Goal: Transaction & Acquisition: Download file/media

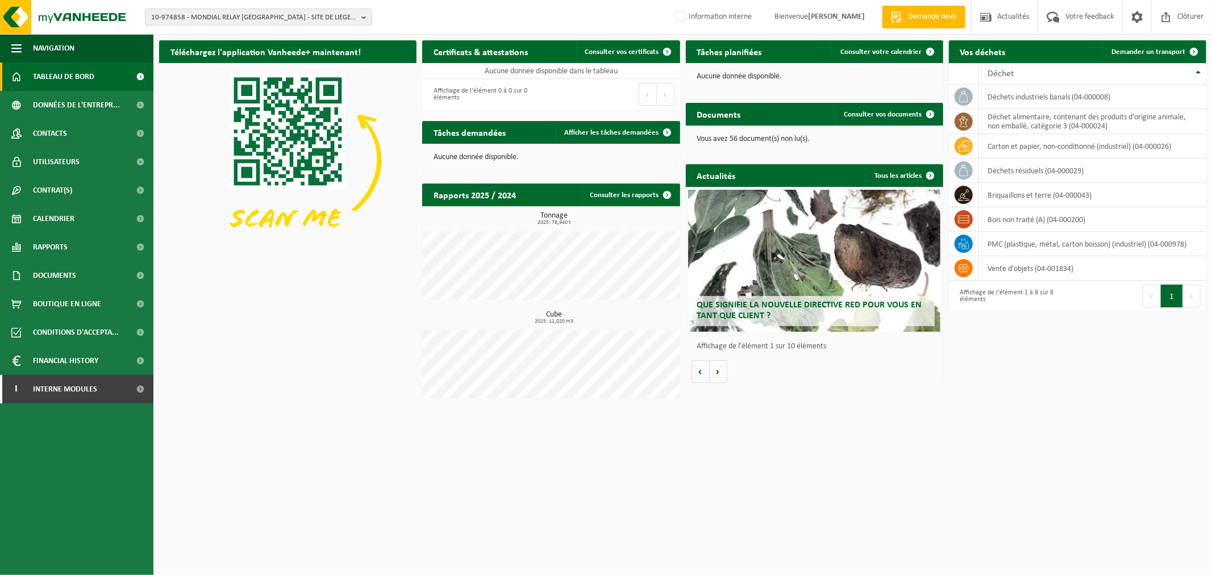
click at [231, 16] on span "10-974858 - MONDIAL RELAY BELGIQUE - SITE DE LIEGE 5217 - HERSTAL" at bounding box center [254, 17] width 206 height 17
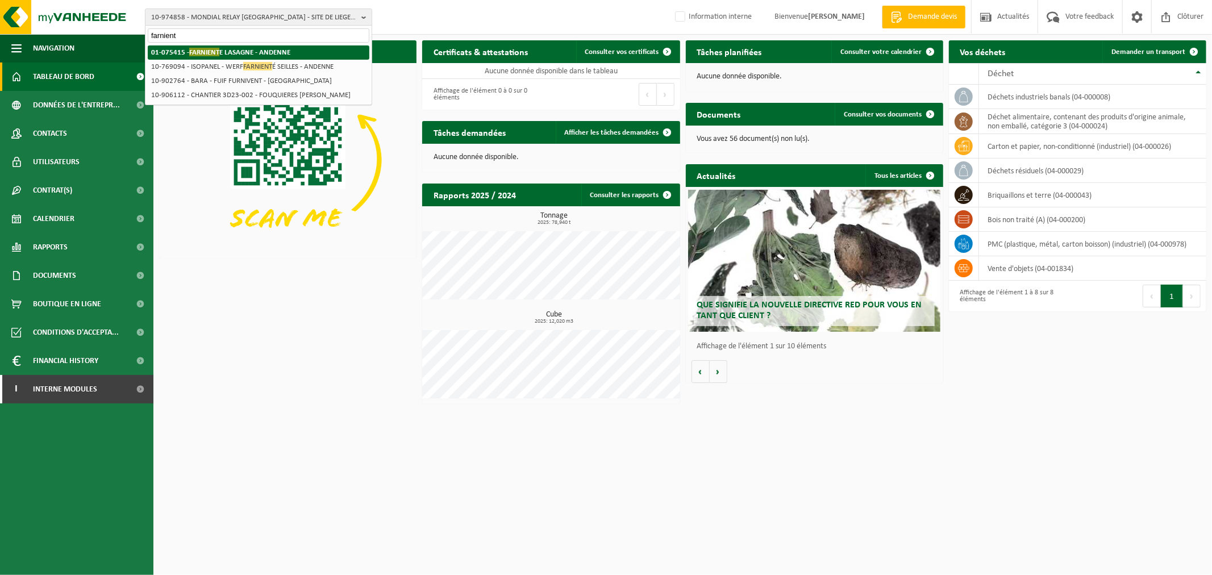
type input "farnient"
click at [243, 57] on li "01-075415 - FARNIENT E LASAGNE - ANDENNE" at bounding box center [259, 52] width 222 height 14
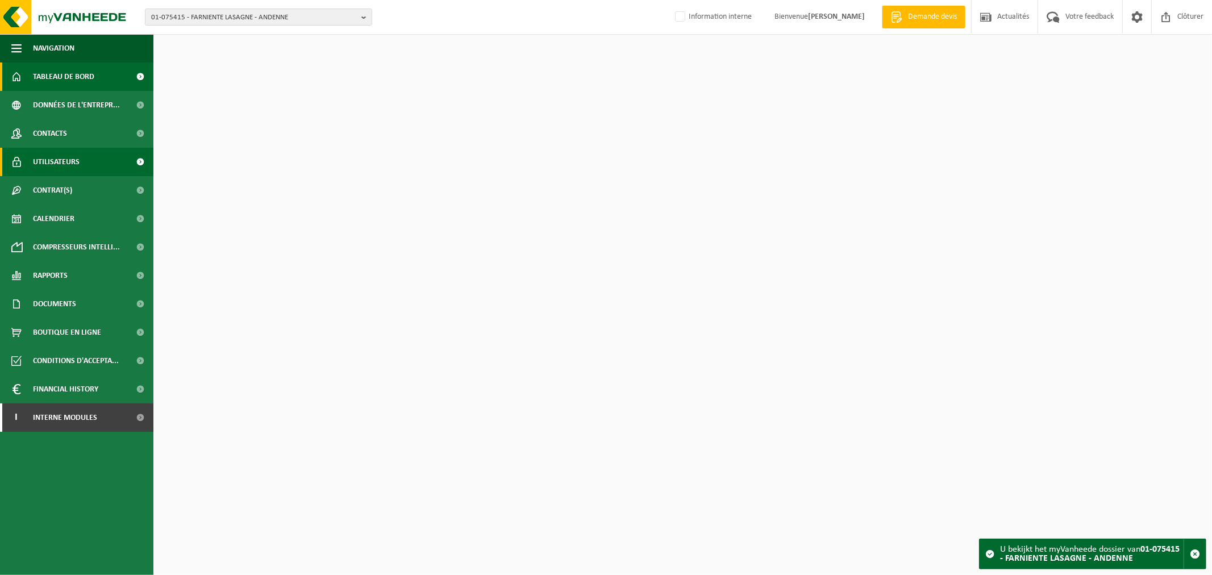
click at [47, 161] on span "Utilisateurs" at bounding box center [56, 162] width 47 height 28
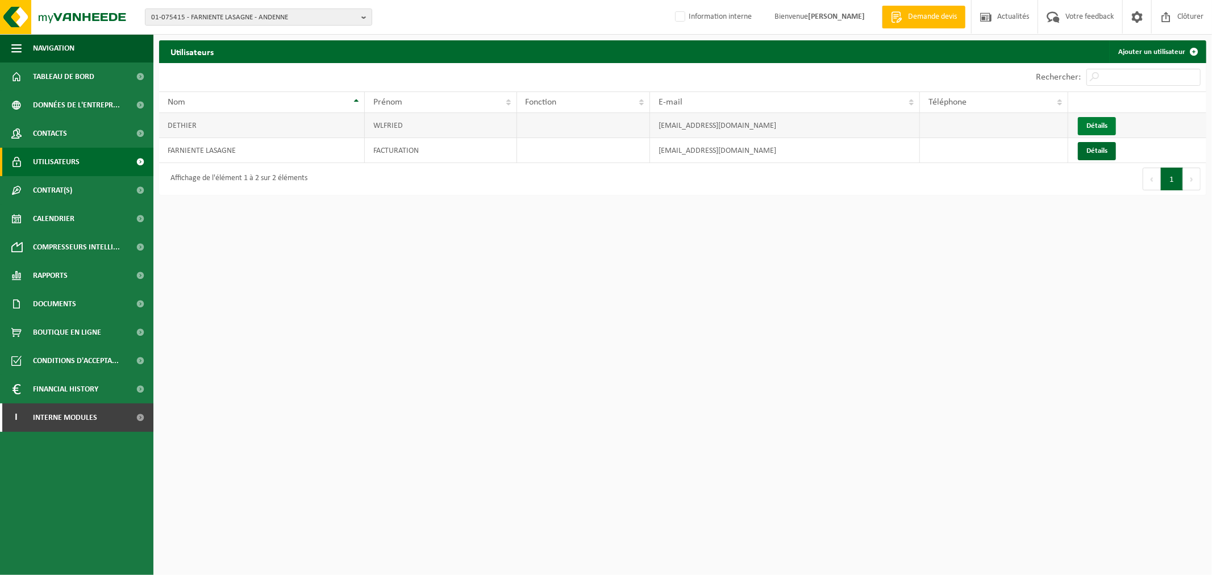
click at [1086, 122] on link "Détails" at bounding box center [1097, 126] width 38 height 18
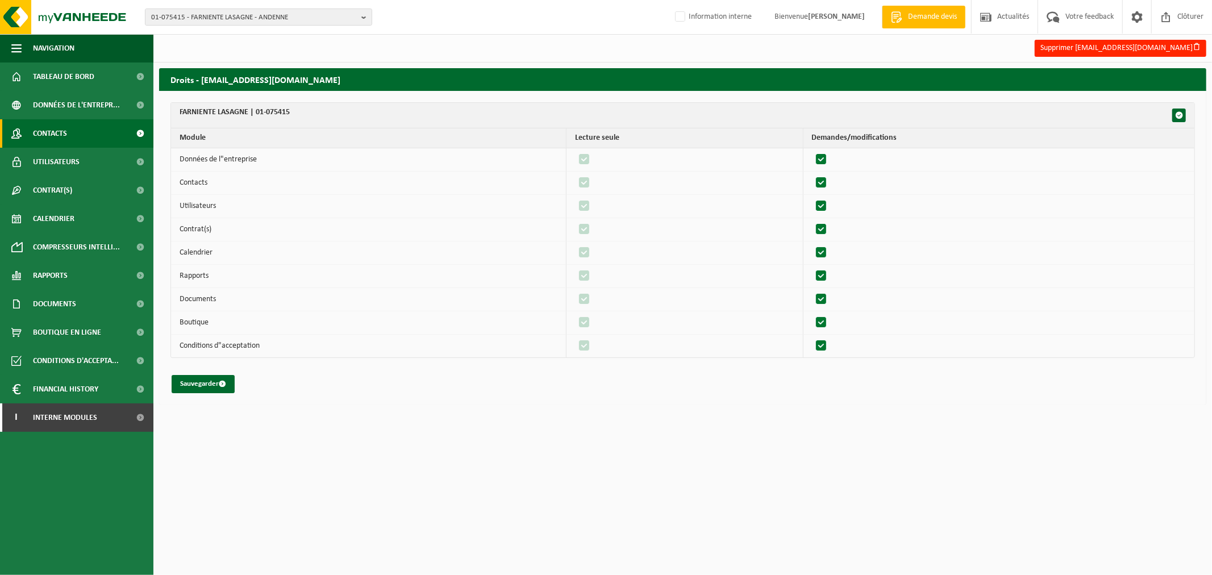
click at [68, 132] on link "Contacts" at bounding box center [76, 133] width 153 height 28
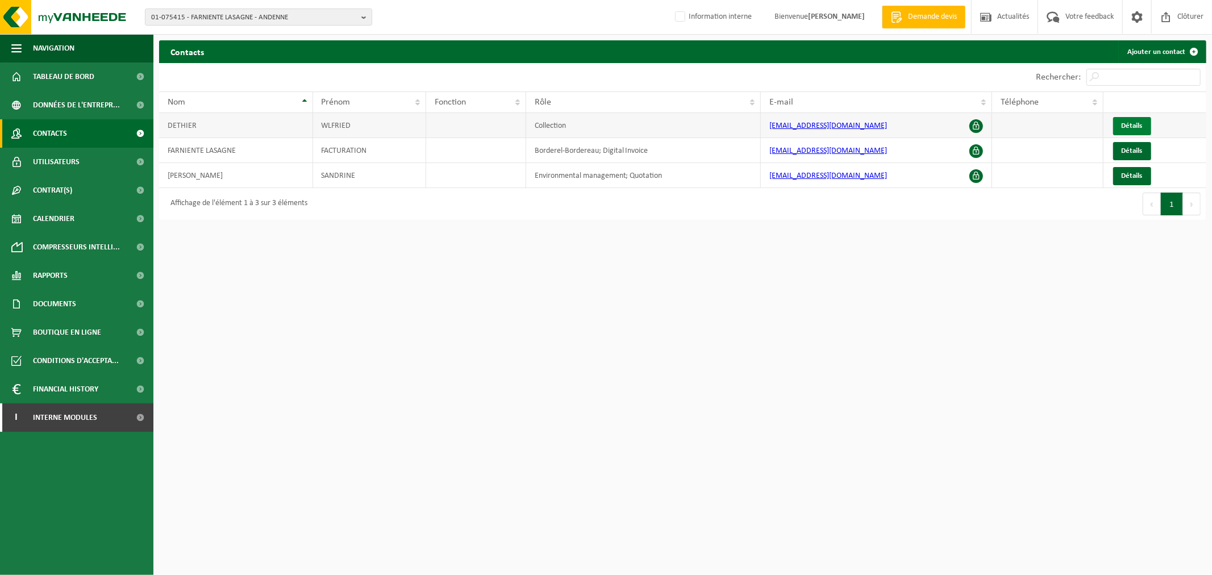
click at [1122, 128] on span "Détails" at bounding box center [1132, 125] width 21 height 7
click at [279, 14] on span "01-075415 - FARNIENTE LASAGNE - ANDENNE" at bounding box center [254, 17] width 206 height 17
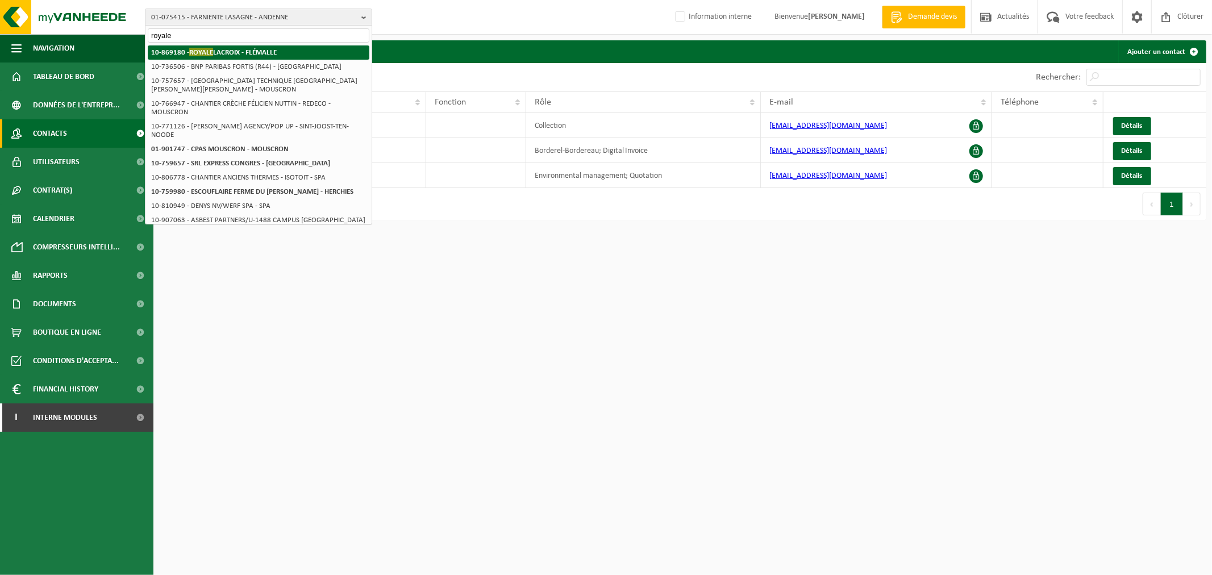
type input "royale"
click at [271, 52] on strong "10-869180 - ROYALE LACROIX - FLÉMALLE" at bounding box center [214, 52] width 126 height 9
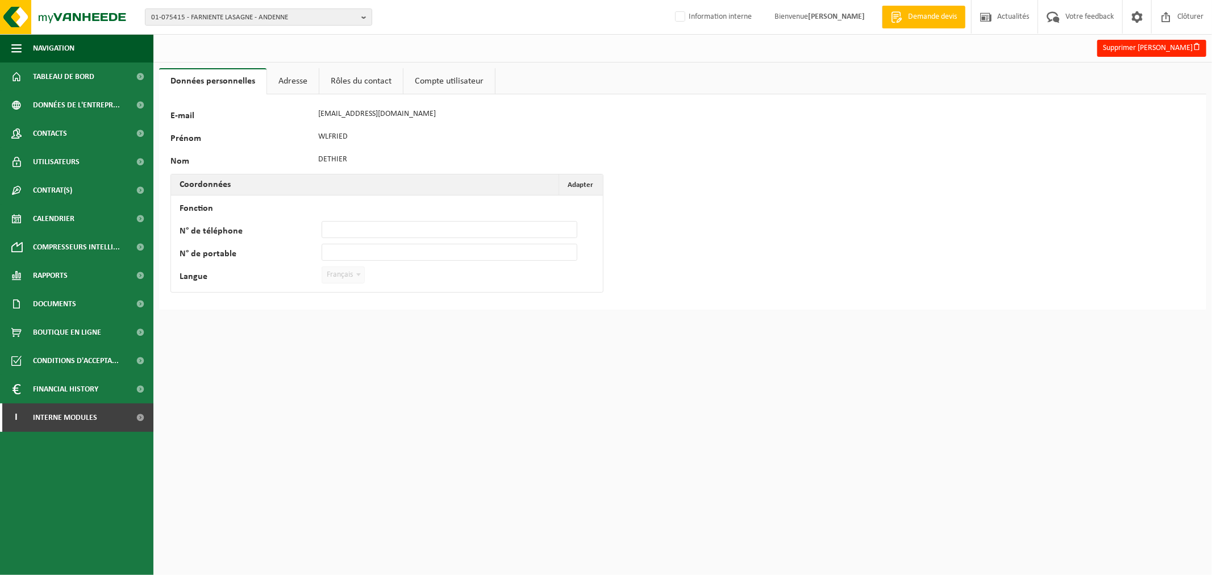
click at [291, 82] on link "Adresse" at bounding box center [293, 81] width 52 height 26
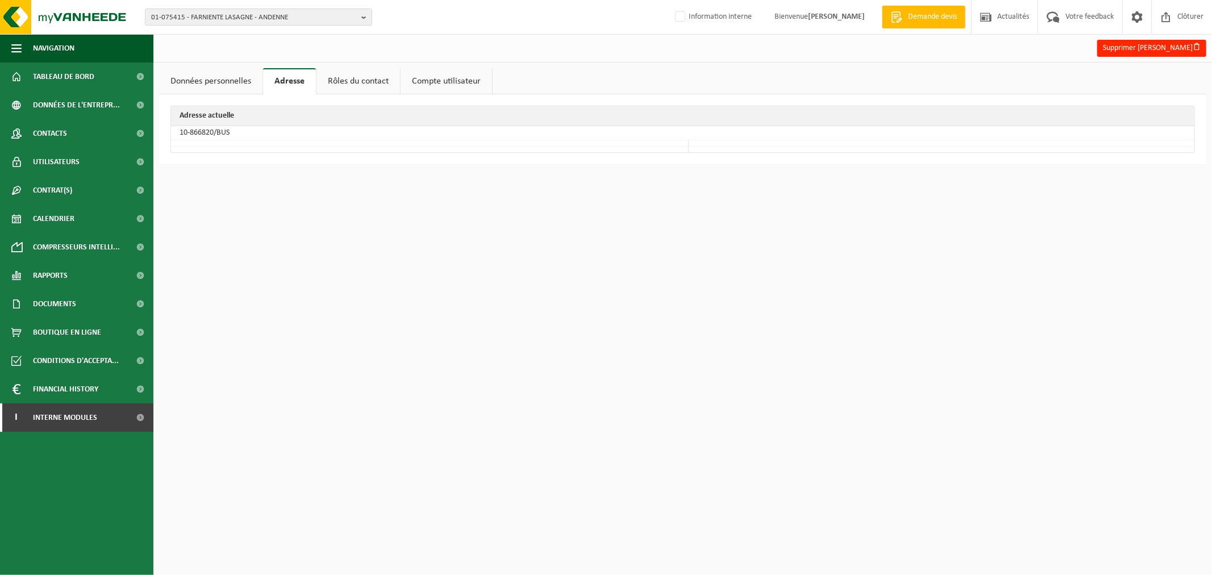
click at [354, 74] on link "Rôles du contact" at bounding box center [358, 81] width 84 height 26
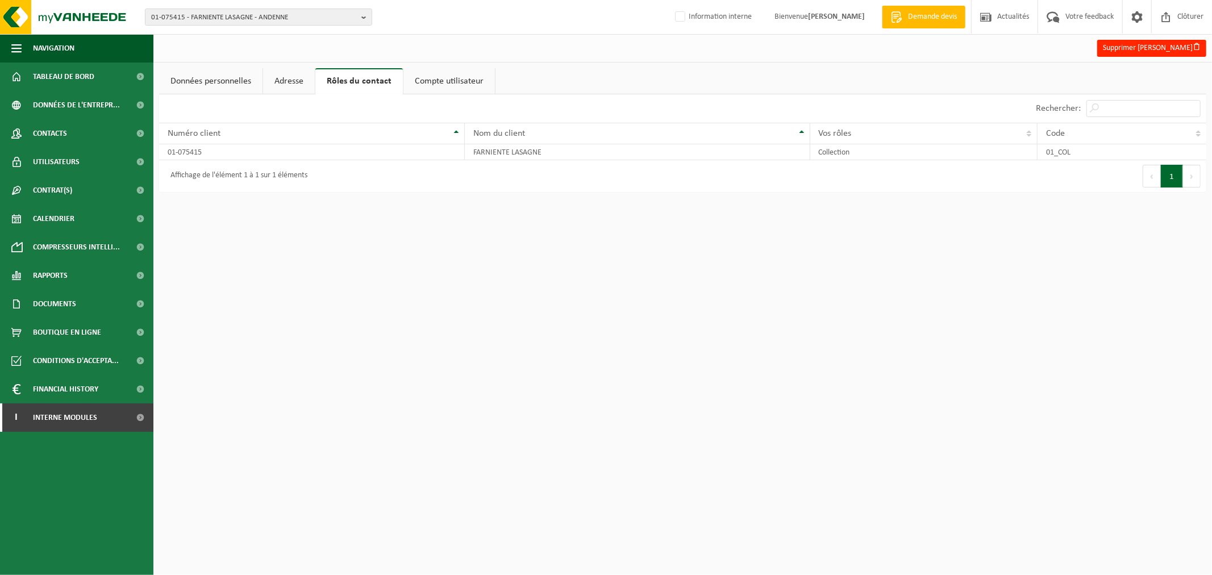
click at [499, 86] on ul "Données personnelles Adresse Rôles du contact Compte utilisateur" at bounding box center [682, 81] width 1047 height 26
click at [441, 82] on link "Compte utilisateur" at bounding box center [448, 81] width 91 height 26
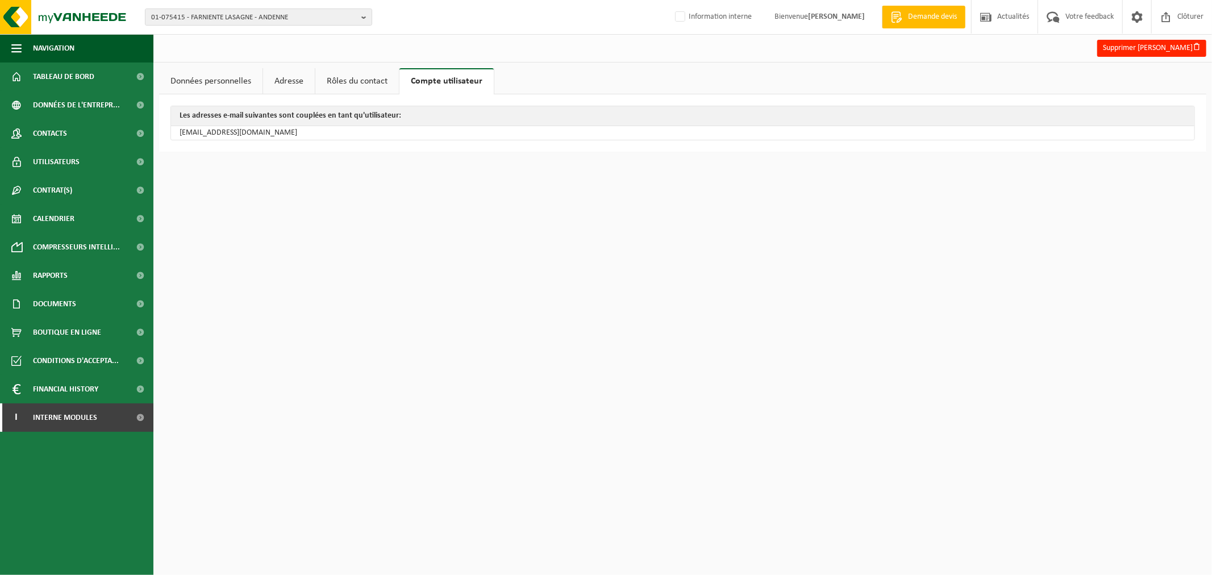
click at [351, 73] on link "Rôles du contact" at bounding box center [357, 81] width 84 height 26
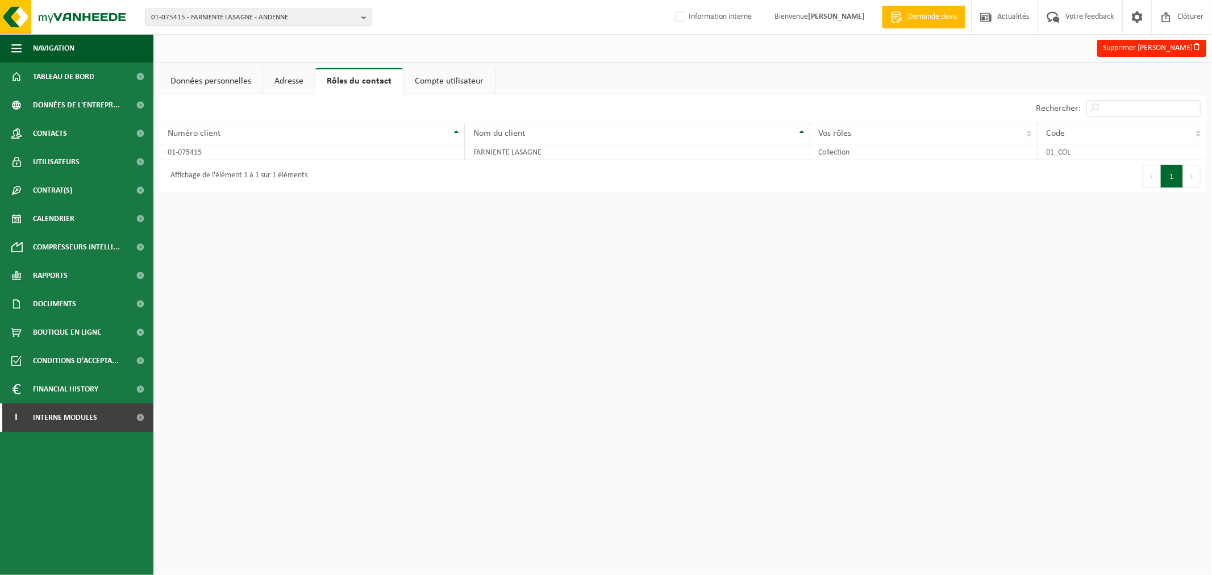
click at [278, 80] on link "Adresse" at bounding box center [289, 81] width 52 height 26
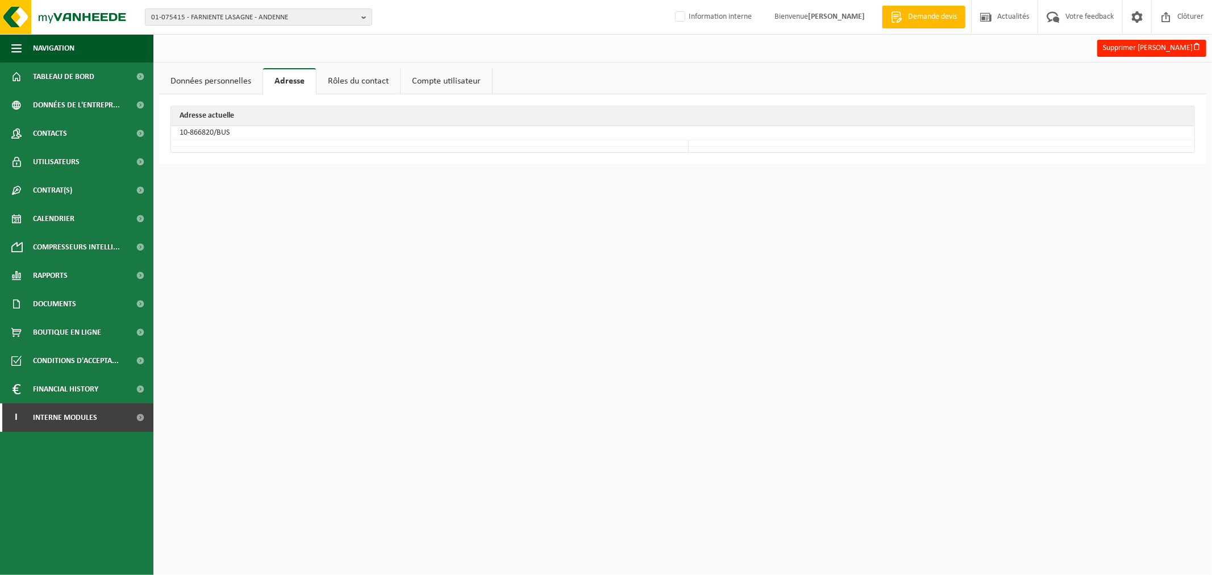
click at [244, 80] on link "Données personnelles" at bounding box center [210, 81] width 103 height 26
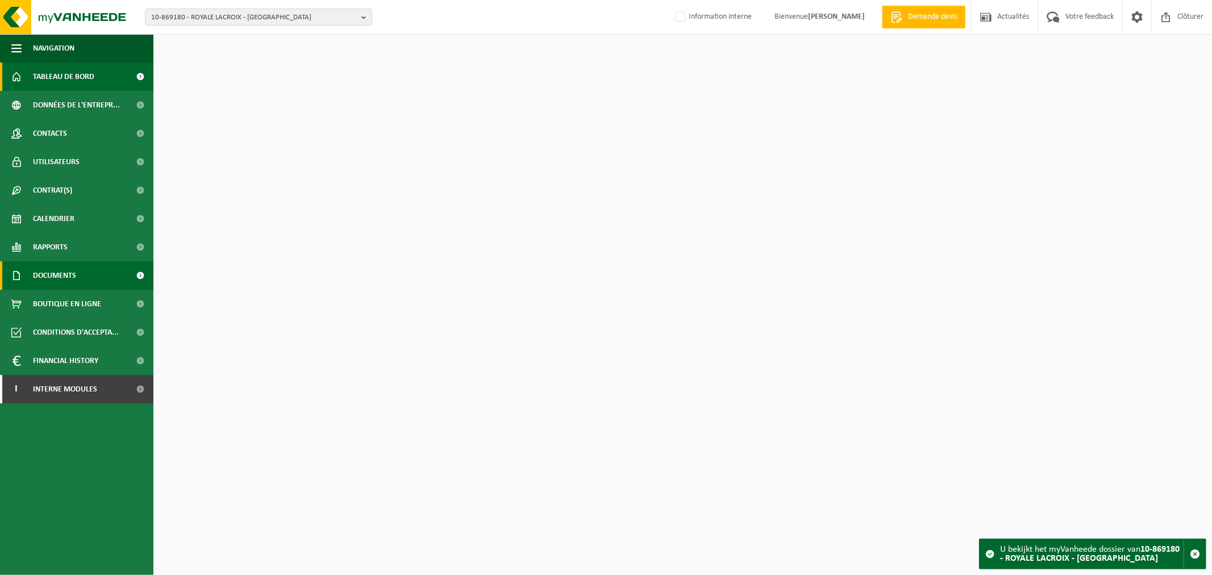
click at [78, 278] on link "Documents" at bounding box center [76, 275] width 153 height 28
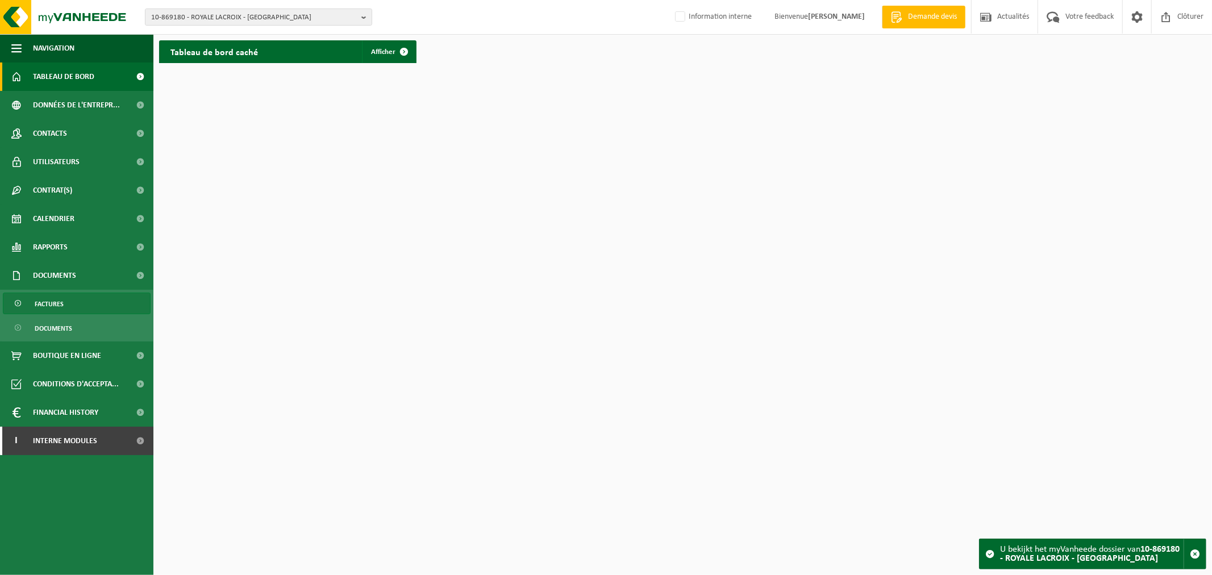
click at [81, 302] on link "Factures" at bounding box center [77, 304] width 148 height 22
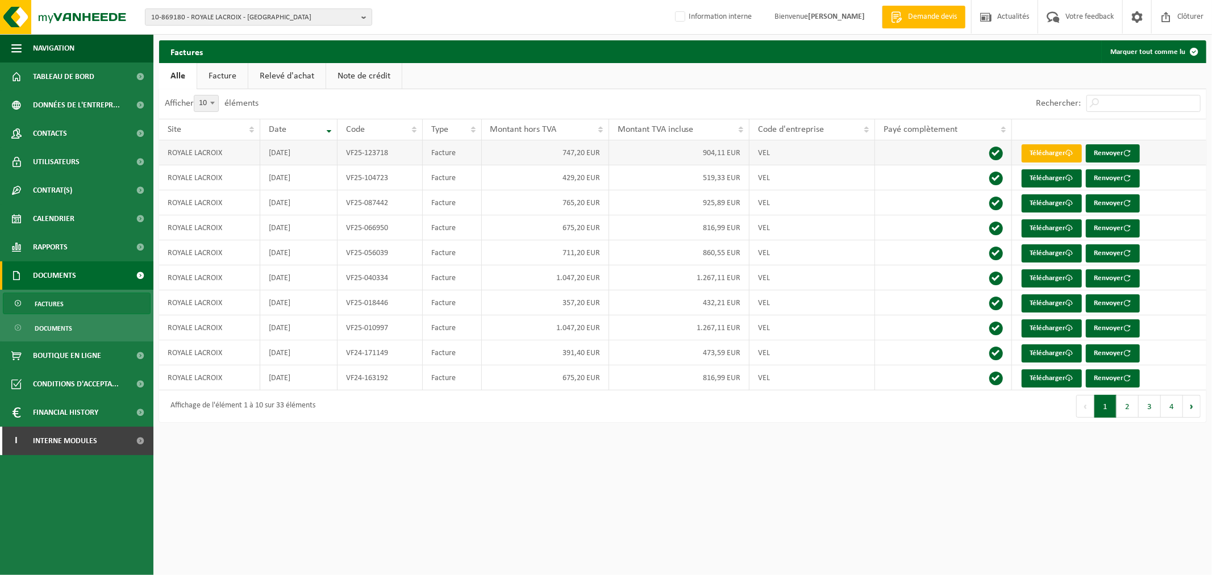
click at [1059, 151] on link "Télécharger" at bounding box center [1052, 153] width 60 height 18
